Goal: Information Seeking & Learning: Learn about a topic

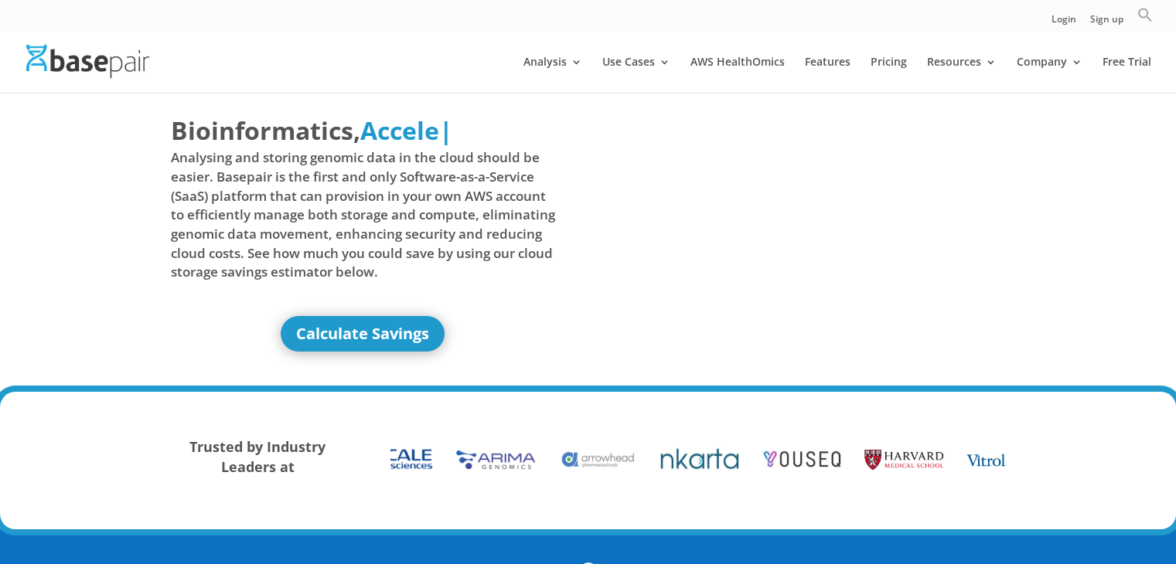
click at [1142, 15] on icon "Search" at bounding box center [1144, 14] width 15 height 15
click at [1016, 37] on input "Search for:" at bounding box center [1019, 45] width 212 height 28
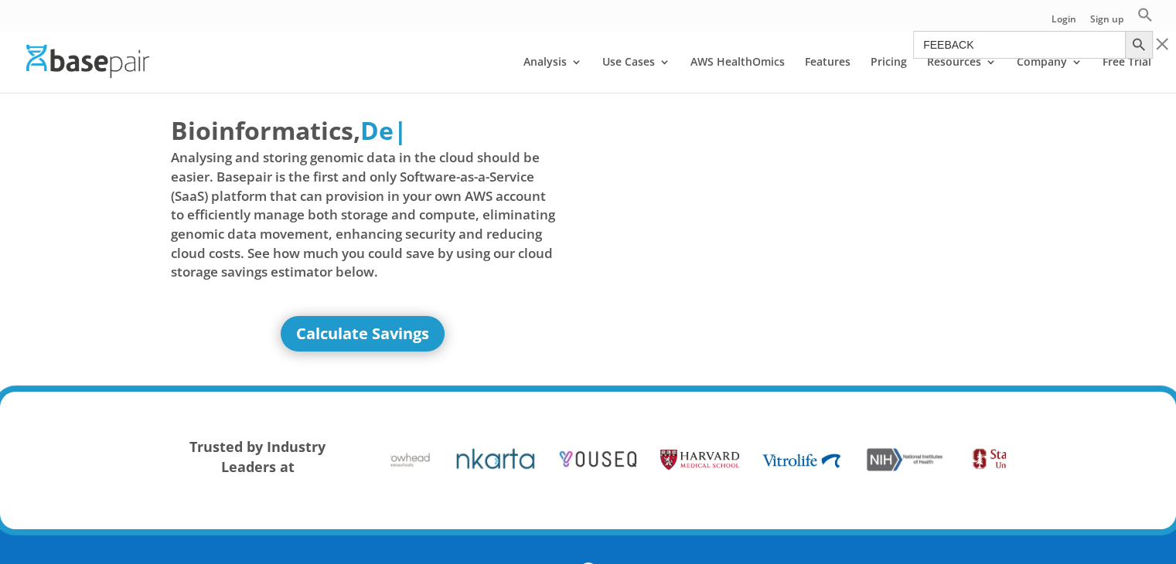
type input "FEEBACK"
click at [1125, 31] on button "Search Button" at bounding box center [1139, 45] width 28 height 28
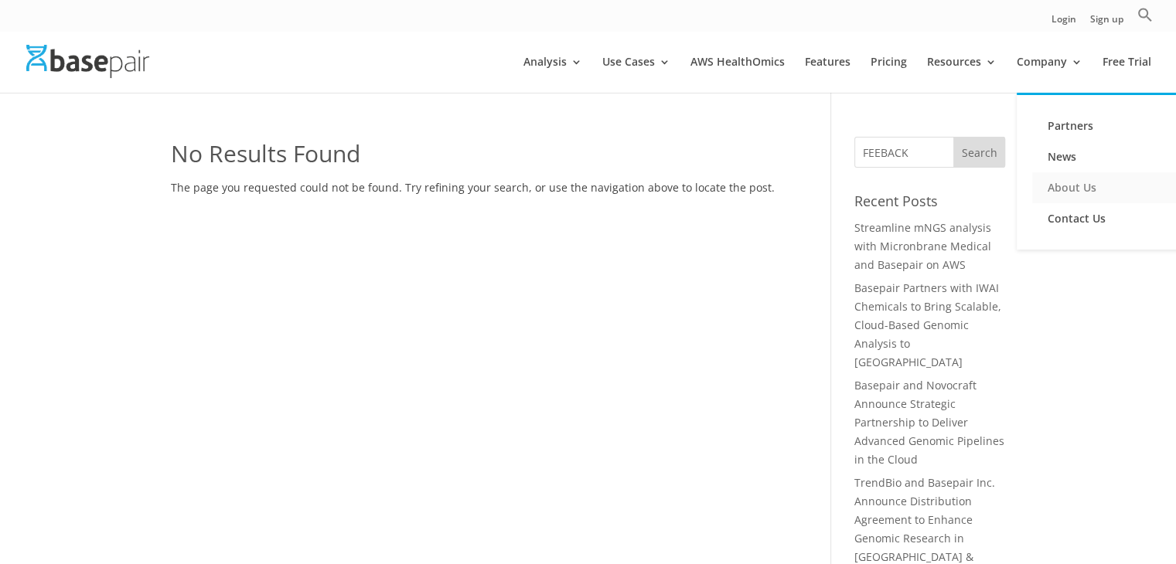
click at [1071, 187] on link "About Us" at bounding box center [1109, 187] width 155 height 31
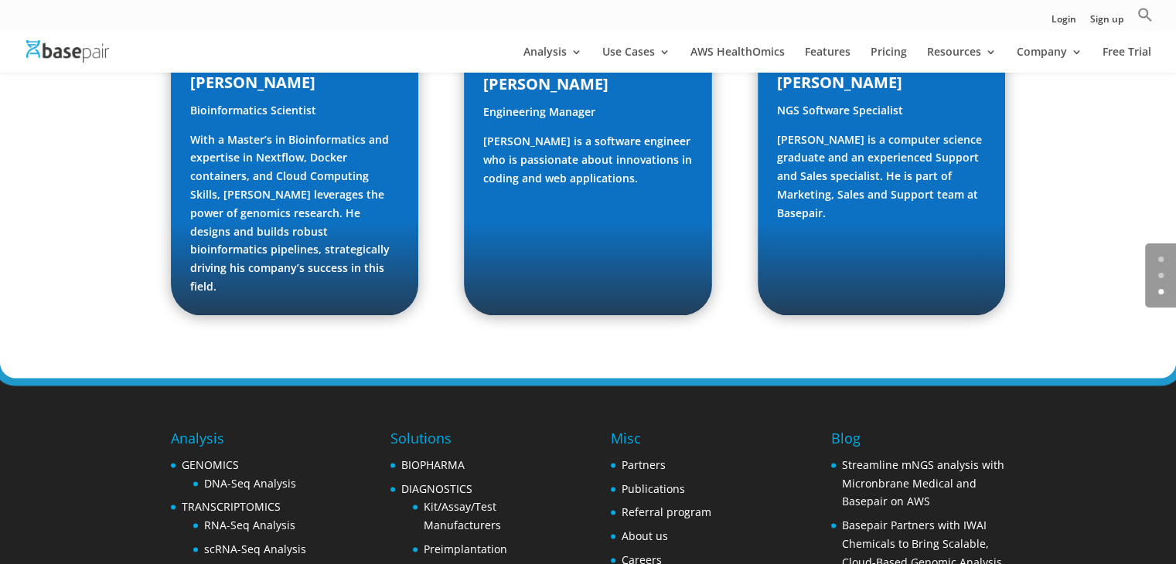
scroll to position [2467, 0]
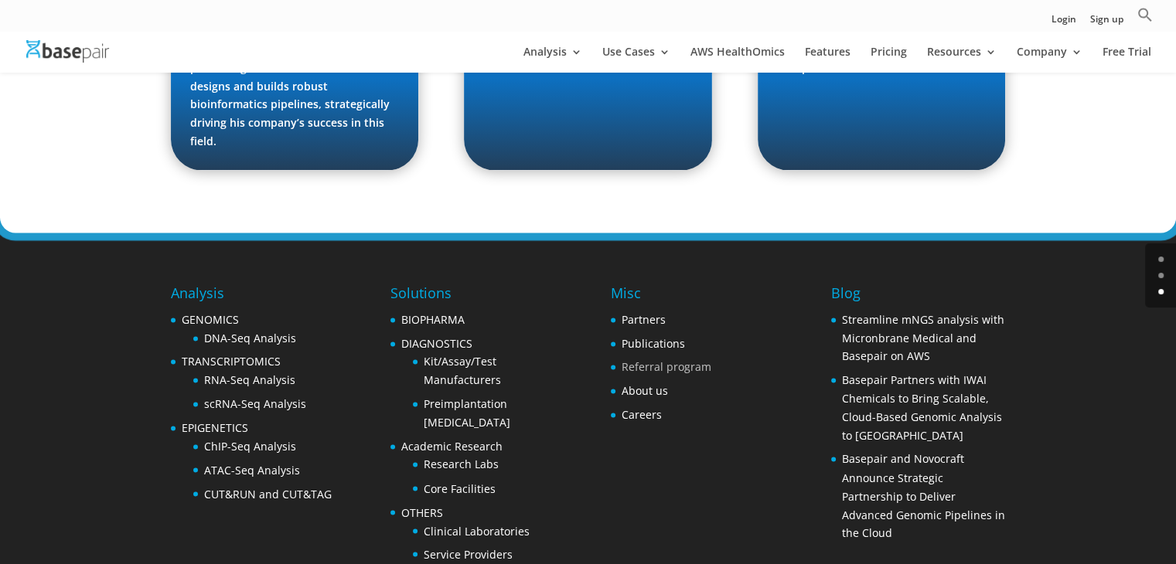
click at [650, 359] on link "Referral program" at bounding box center [666, 366] width 90 height 15
